Goal: Check status: Check status

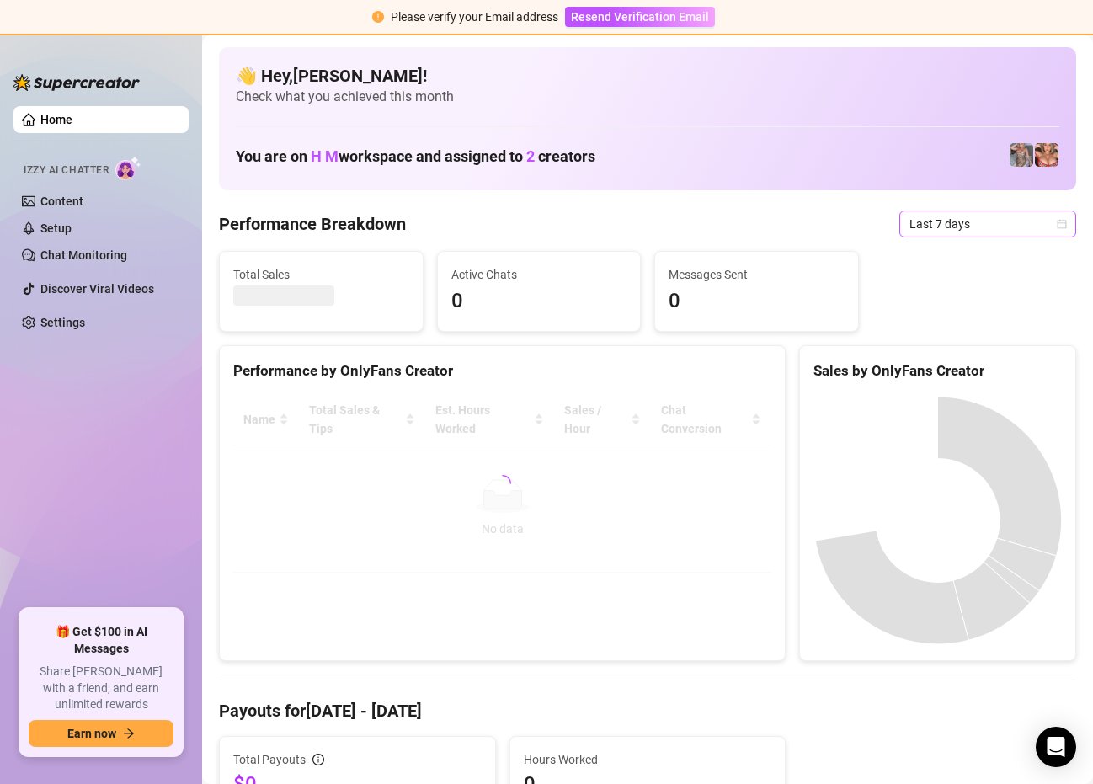
click at [1003, 219] on span "Last 7 days" at bounding box center [987, 223] width 157 height 25
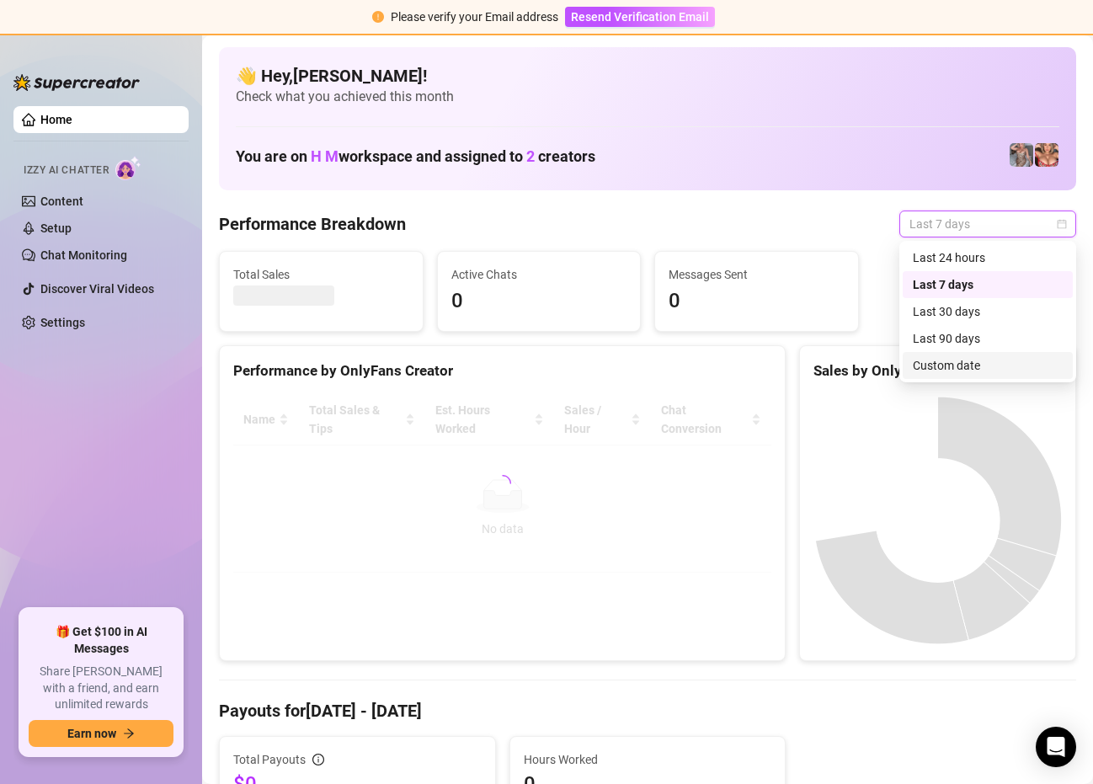
click at [937, 360] on div "Custom date" at bounding box center [987, 365] width 150 height 19
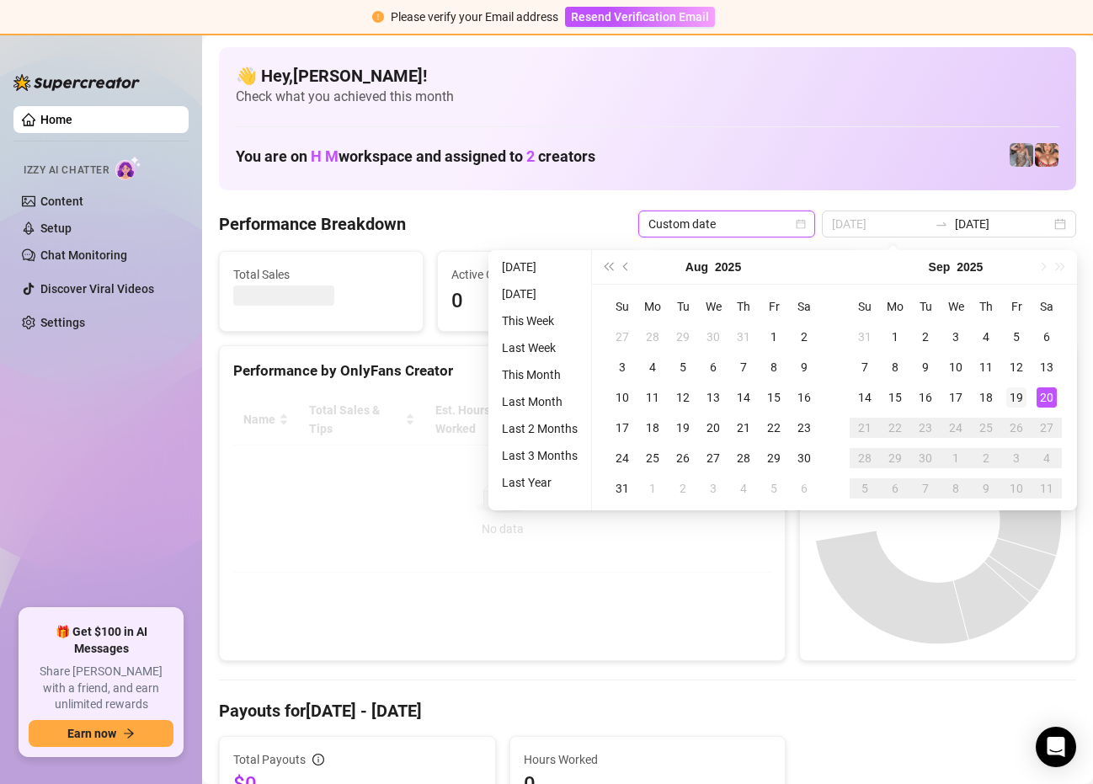
type input "[DATE]"
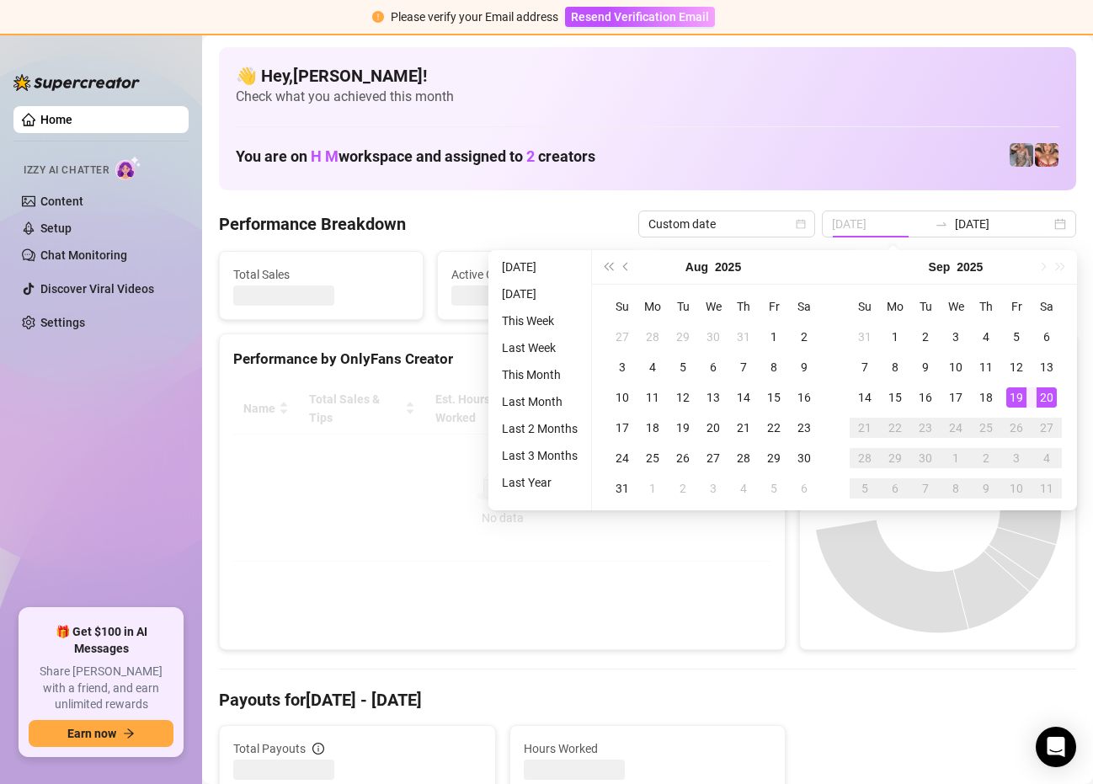
click at [1017, 401] on div "19" at bounding box center [1016, 397] width 20 height 20
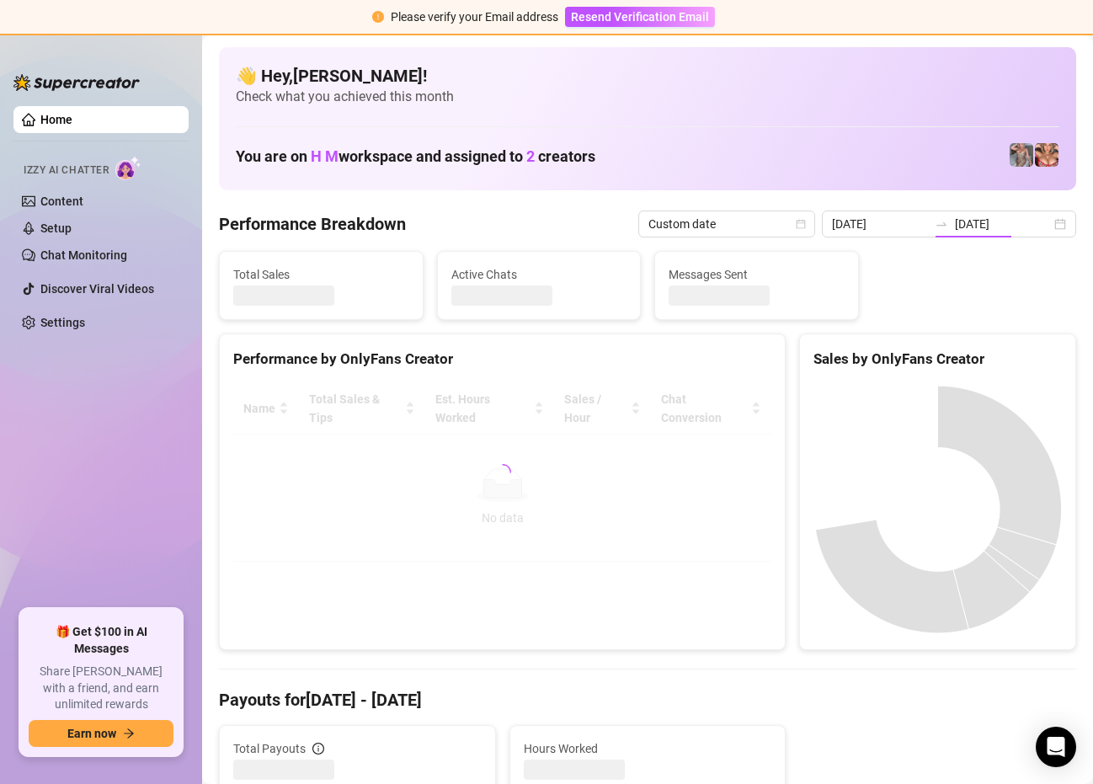
type input "[DATE]"
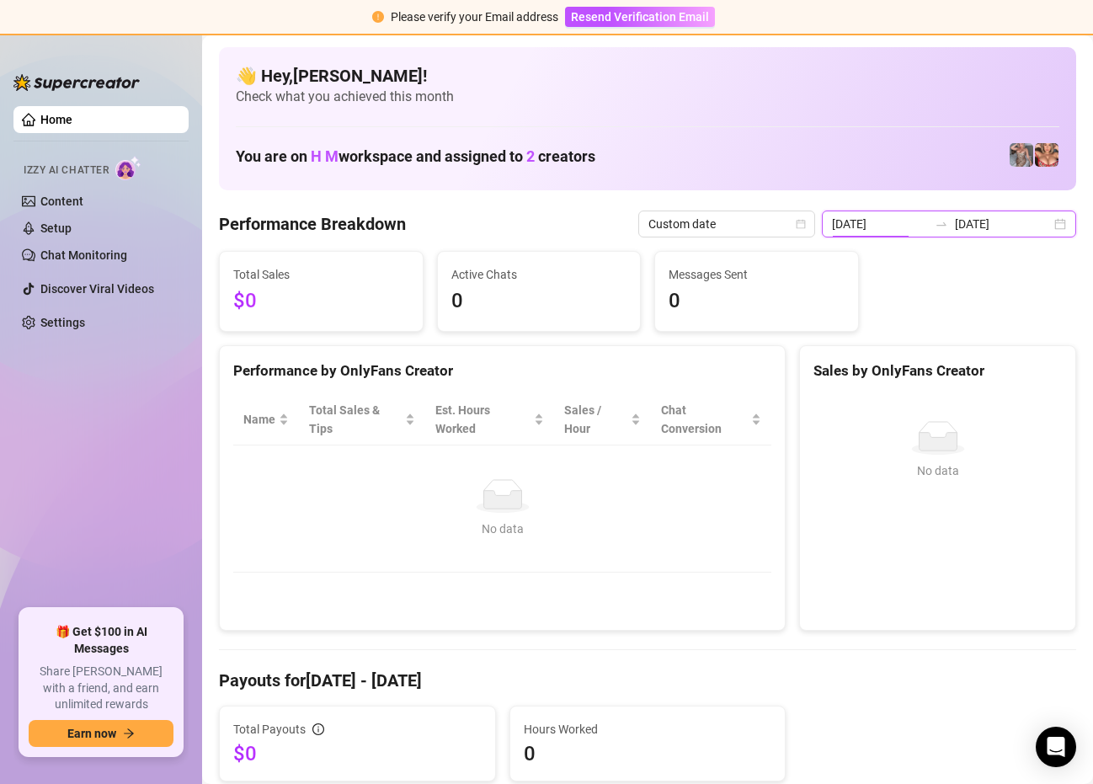
click at [907, 228] on input "[DATE]" at bounding box center [880, 224] width 96 height 19
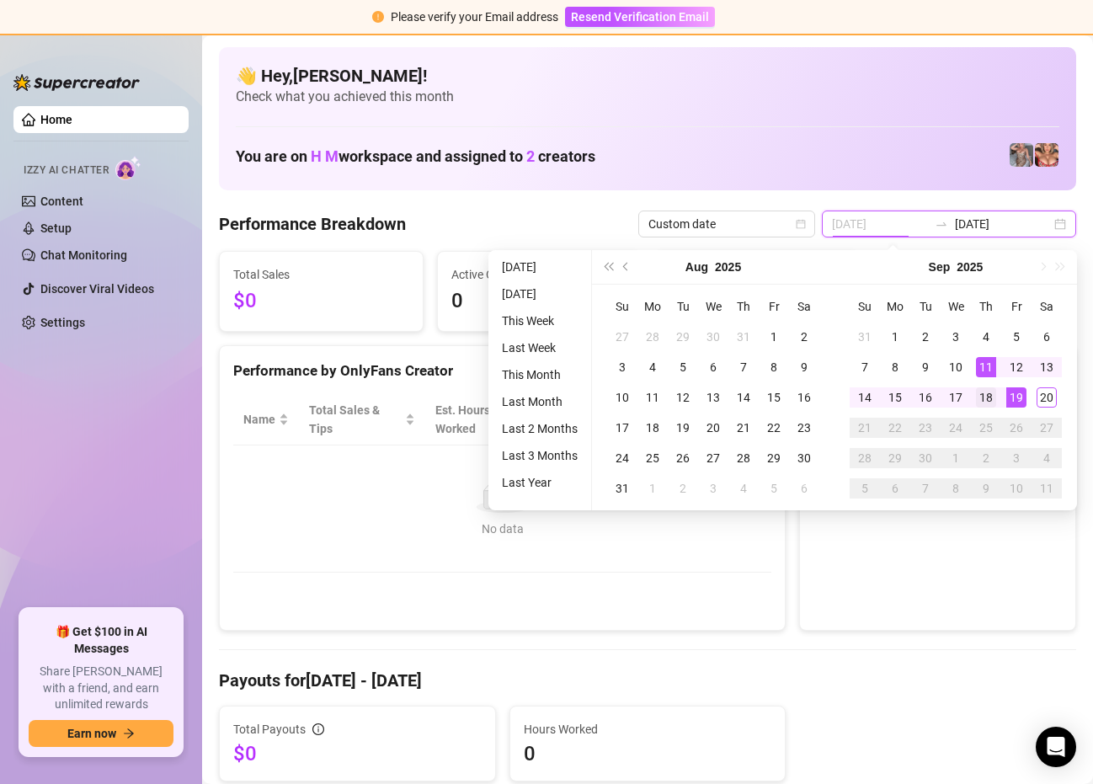
type input "[DATE]"
click at [994, 402] on div "18" at bounding box center [986, 397] width 20 height 20
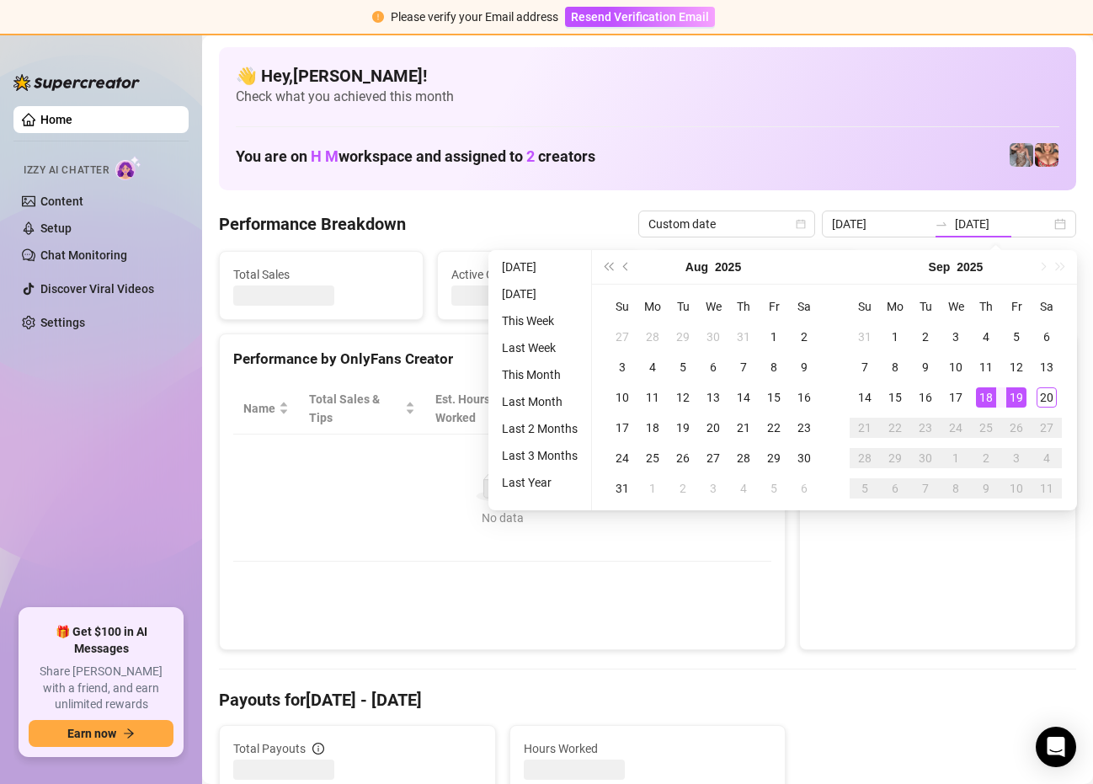
type input "[DATE]"
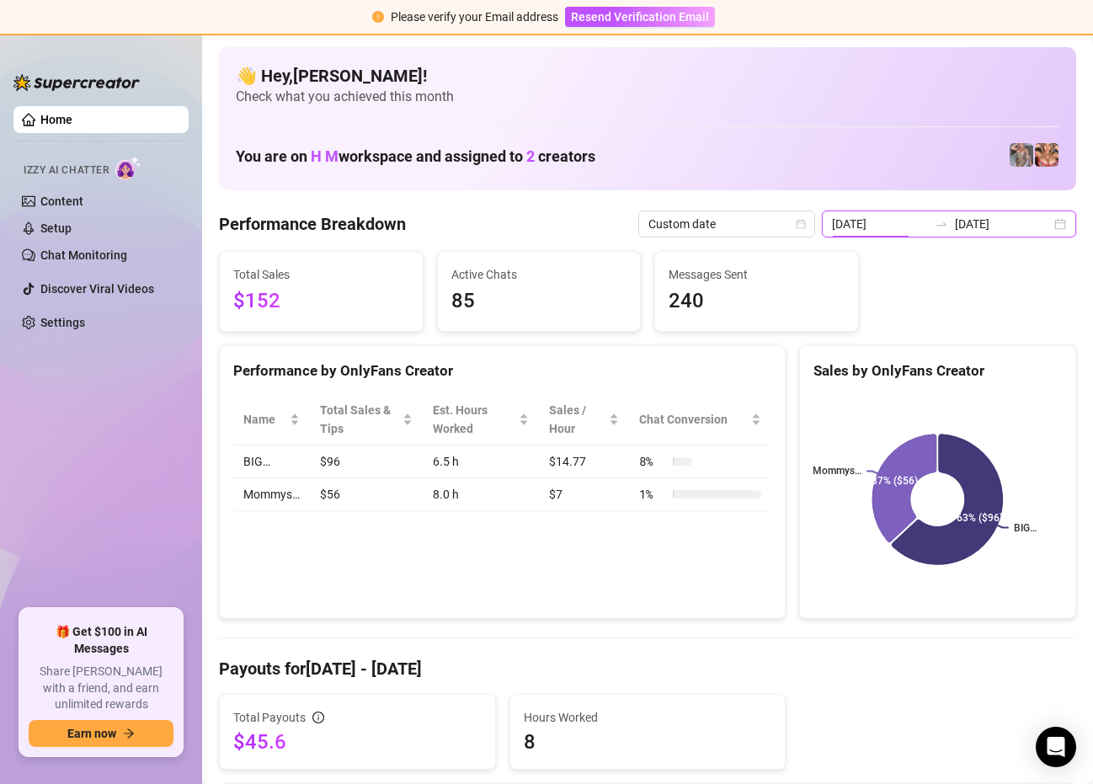
click at [912, 223] on input "[DATE]" at bounding box center [880, 224] width 96 height 19
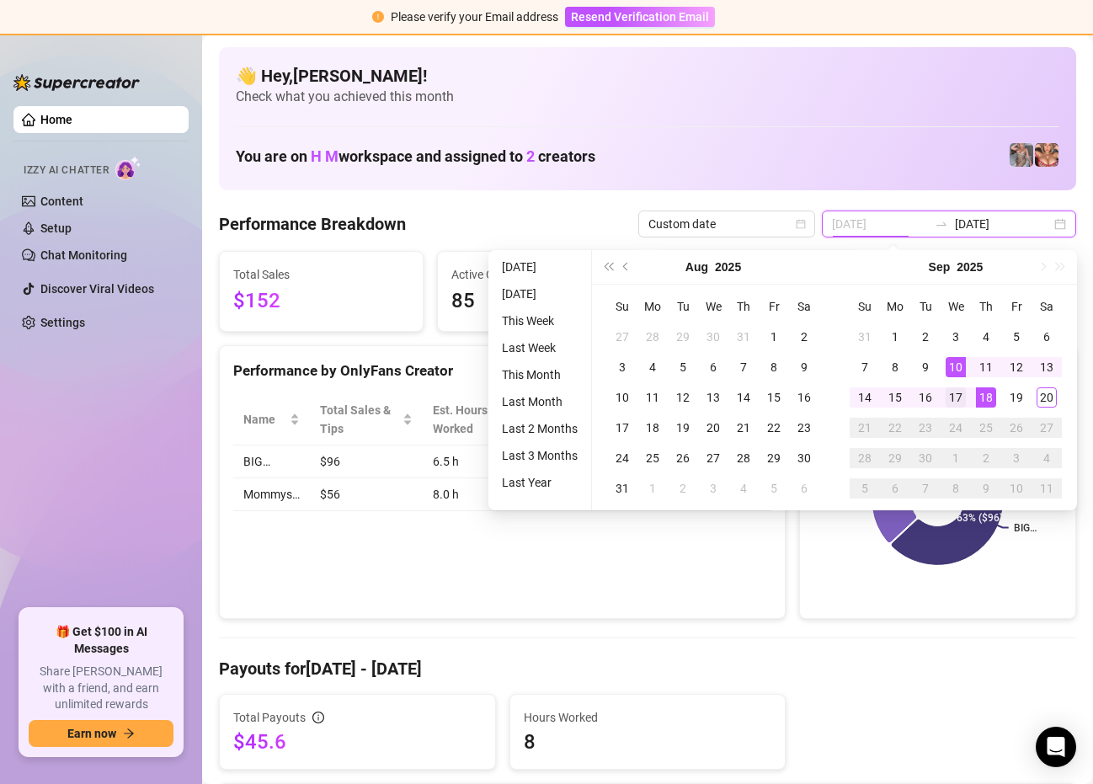
type input "[DATE]"
click at [959, 402] on div "17" at bounding box center [955, 397] width 20 height 20
type input "[DATE]"
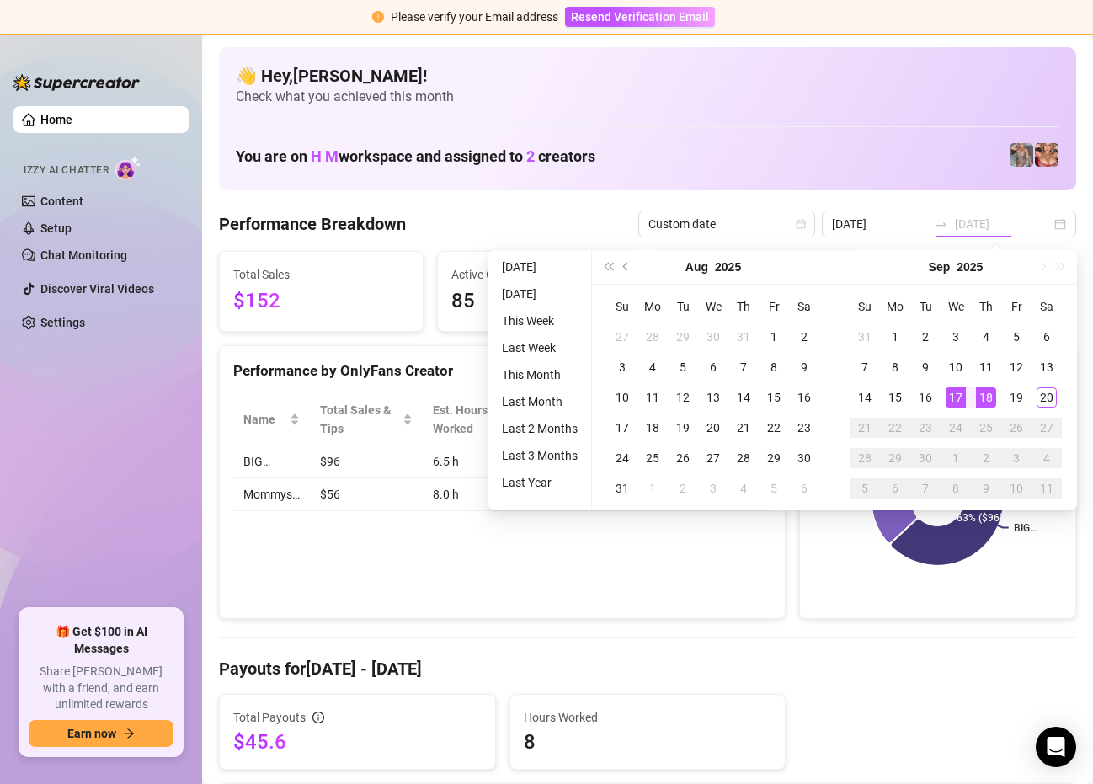
type input "[DATE]"
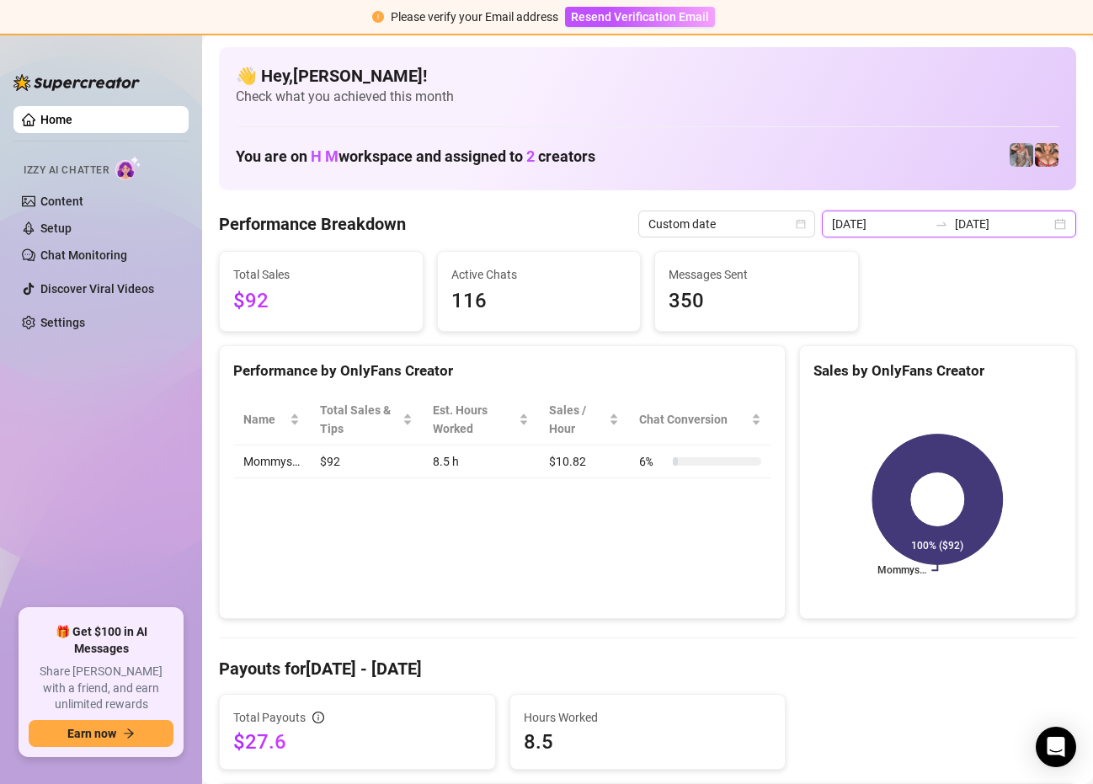
click at [922, 223] on input "[DATE]" at bounding box center [880, 224] width 96 height 19
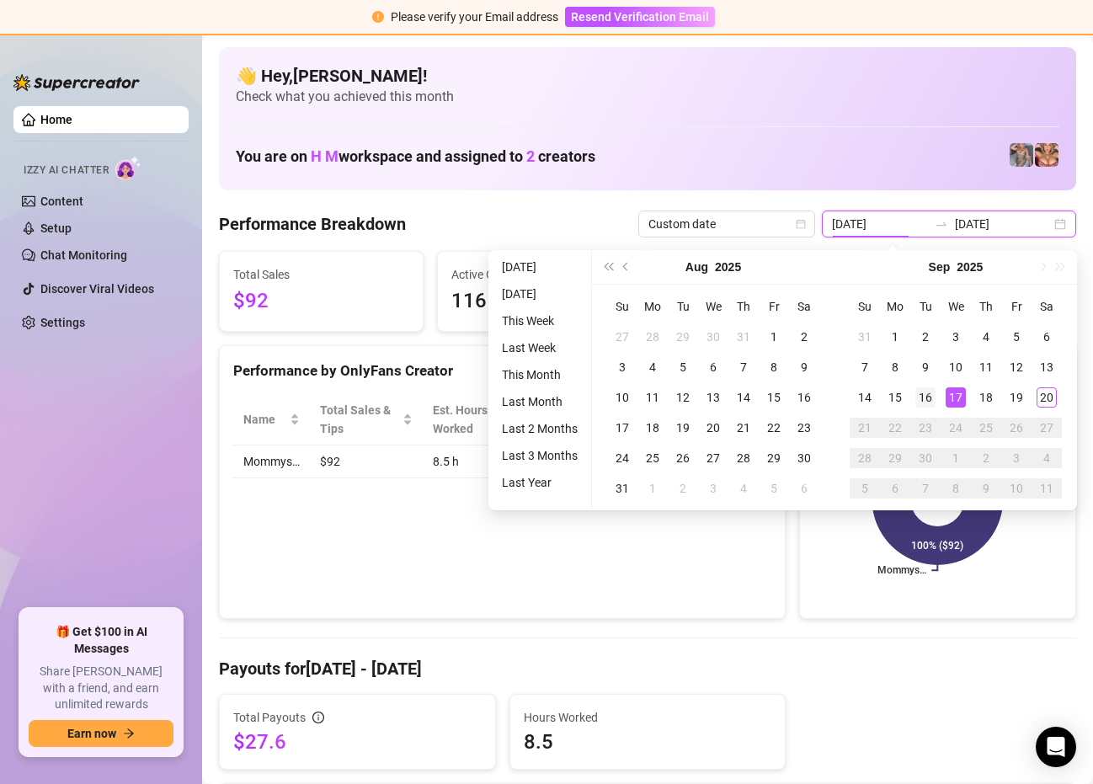
type input "[DATE]"
click at [933, 393] on div "16" at bounding box center [925, 397] width 20 height 20
type input "[DATE]"
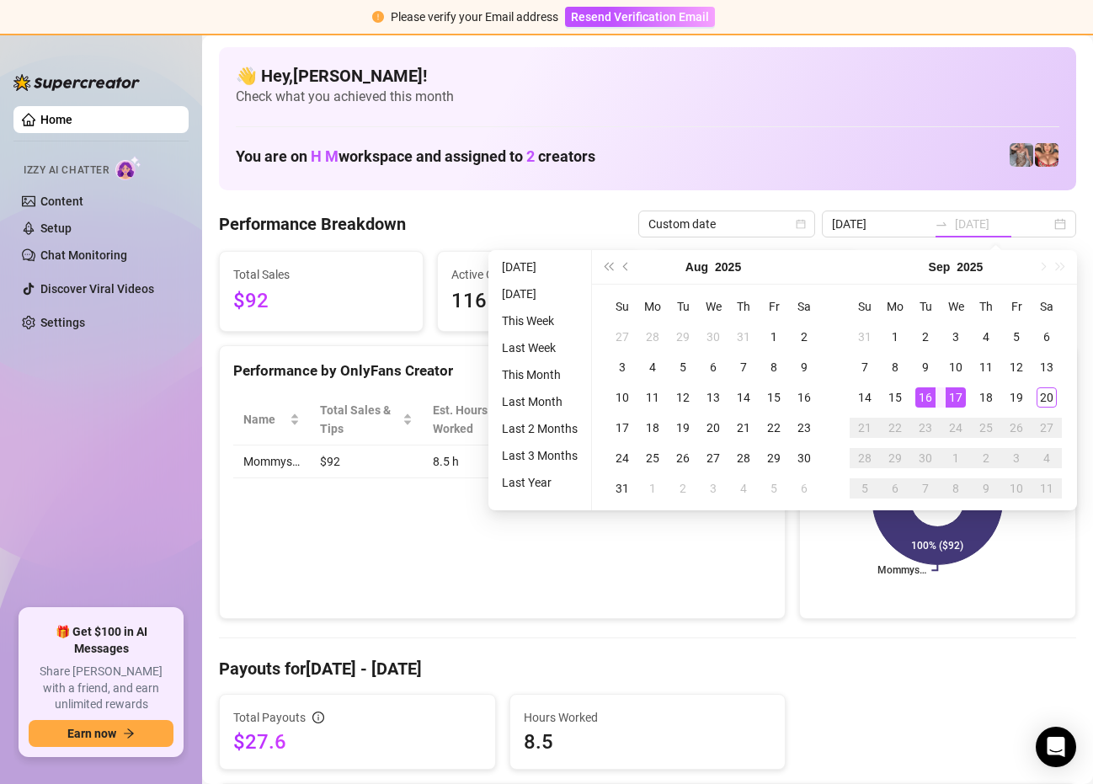
type input "[DATE]"
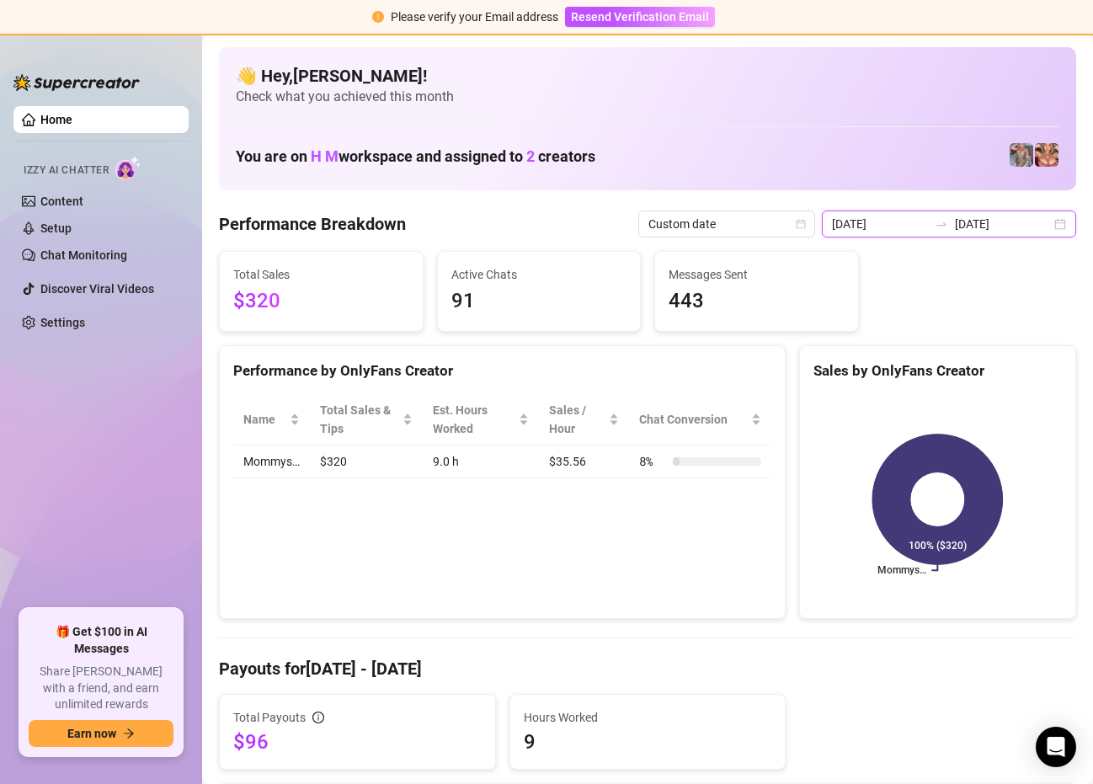
click at [909, 220] on input "[DATE]" at bounding box center [880, 224] width 96 height 19
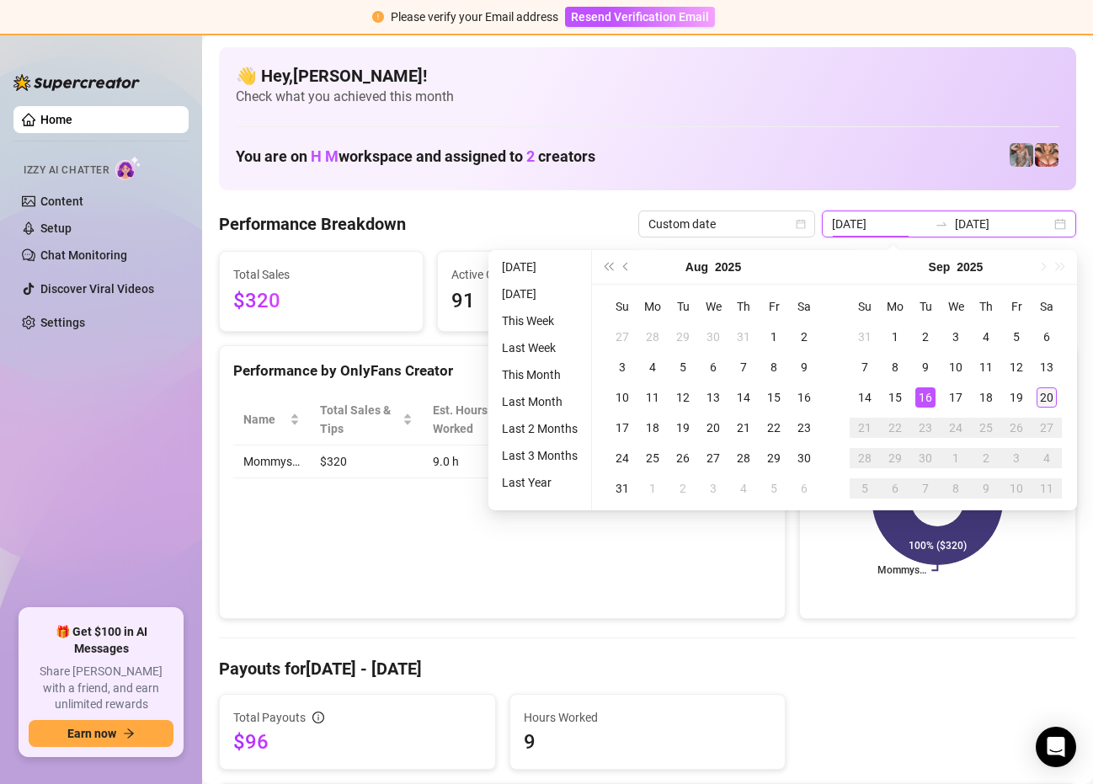
type input "[DATE]"
click at [1041, 399] on div "20" at bounding box center [1046, 397] width 20 height 20
type input "[DATE]"
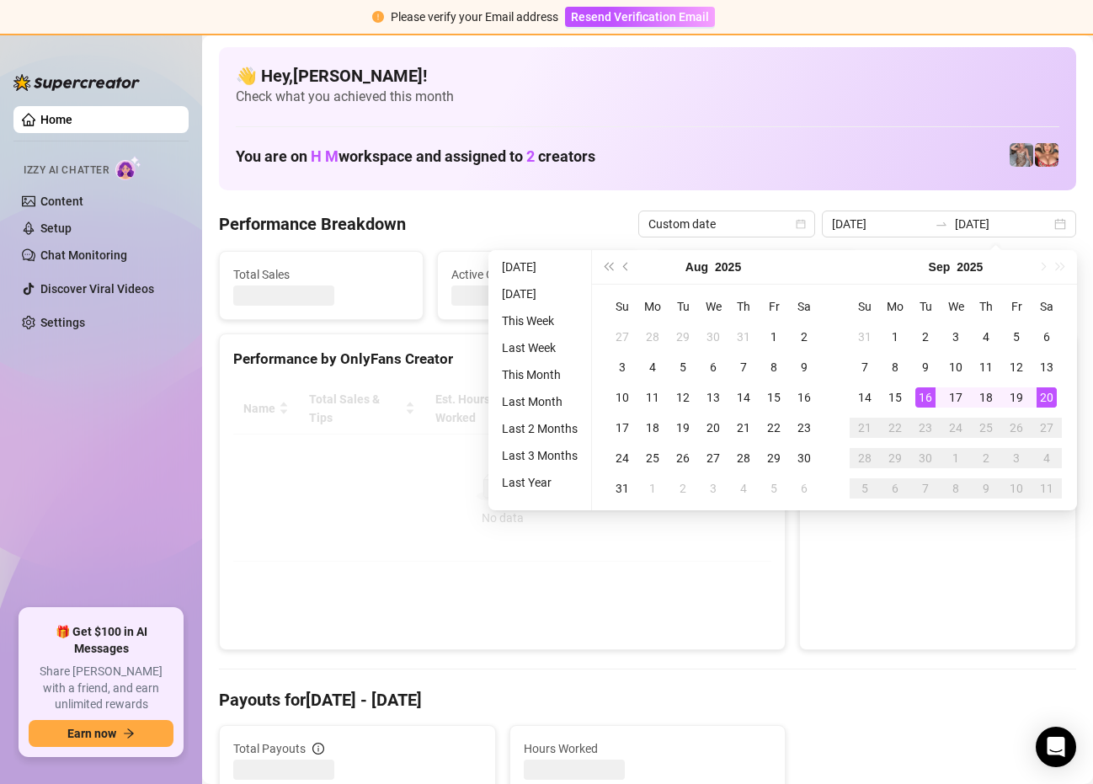
type input "[DATE]"
